Goal: Information Seeking & Learning: Learn about a topic

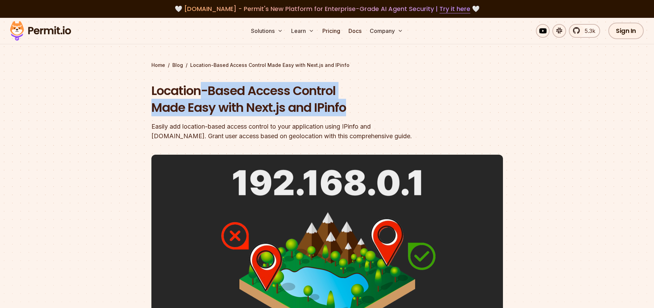
drag, startPoint x: 207, startPoint y: 92, endPoint x: 391, endPoint y: 130, distance: 188.4
click at [380, 102] on h1 "Location-Based Access Control Made Easy with Next.js and IPinfo" at bounding box center [283, 99] width 264 height 34
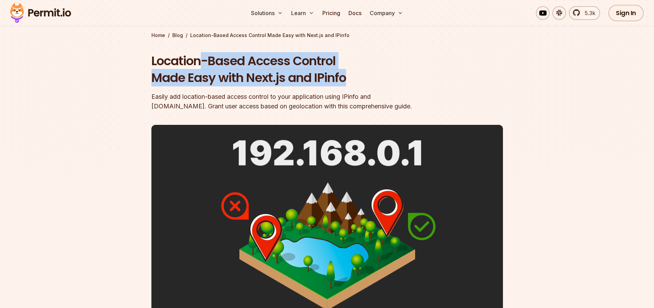
scroll to position [56, 0]
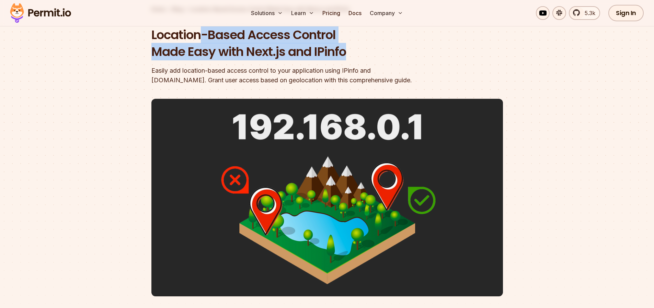
click at [314, 56] on h1 "Location-Based Access Control Made Easy with Next.js and IPinfo" at bounding box center [283, 43] width 264 height 34
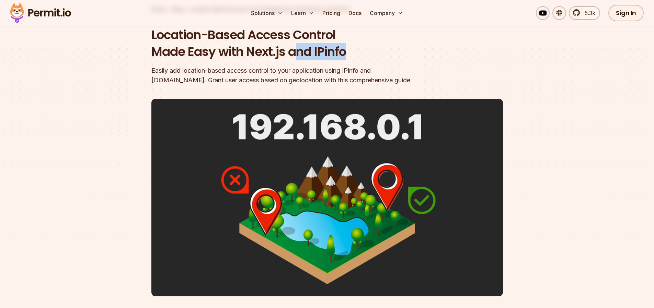
drag, startPoint x: 299, startPoint y: 54, endPoint x: 376, endPoint y: 84, distance: 82.4
click at [382, 53] on h1 "Location-Based Access Control Made Easy with Next.js and IPinfo" at bounding box center [283, 43] width 264 height 34
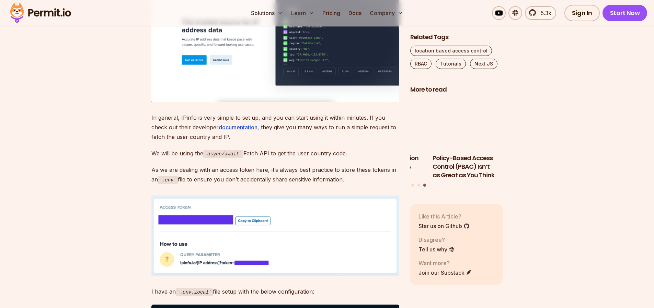
scroll to position [5683, 0]
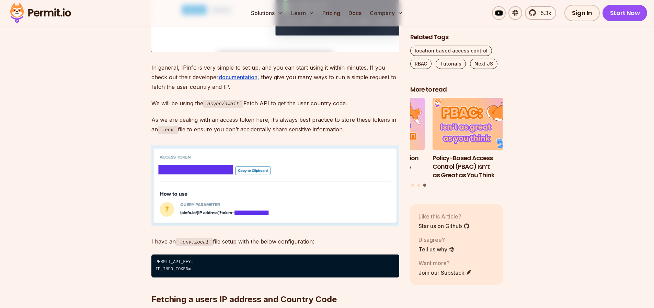
drag, startPoint x: 229, startPoint y: 87, endPoint x: 257, endPoint y: 104, distance: 32.9
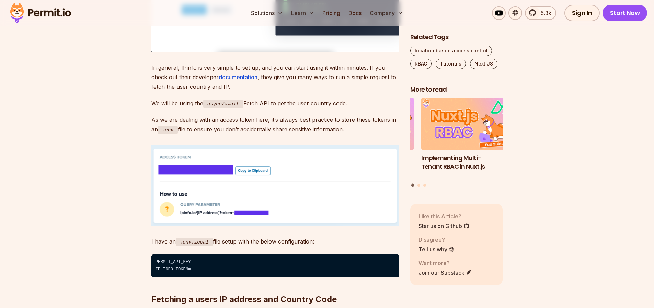
drag, startPoint x: 170, startPoint y: 78, endPoint x: 243, endPoint y: 88, distance: 74.4
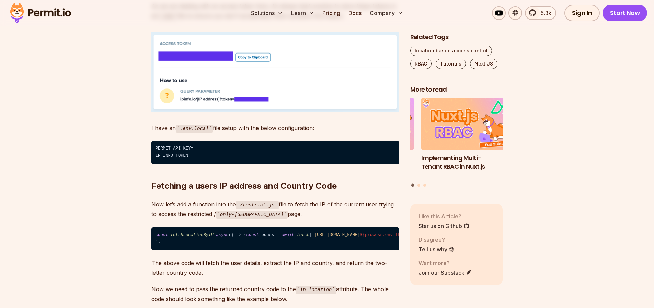
scroll to position [5798, 0]
